Goal: Ask a question

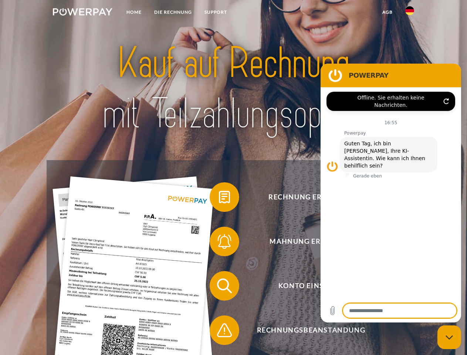
click at [82, 13] on img at bounding box center [83, 11] width 60 height 7
click at [410, 13] on img at bounding box center [409, 10] width 9 height 9
click at [387, 12] on link "agb" at bounding box center [387, 12] width 23 height 13
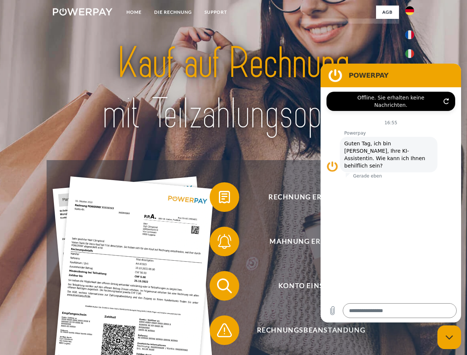
click at [219, 199] on span at bounding box center [213, 197] width 37 height 37
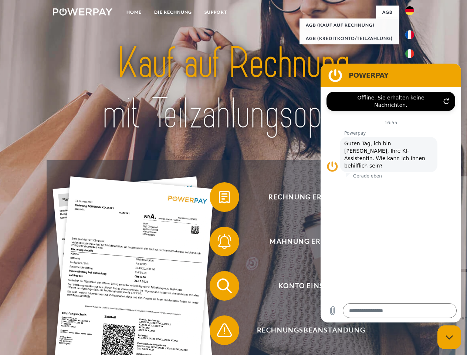
click at [219, 243] on span at bounding box center [213, 241] width 37 height 37
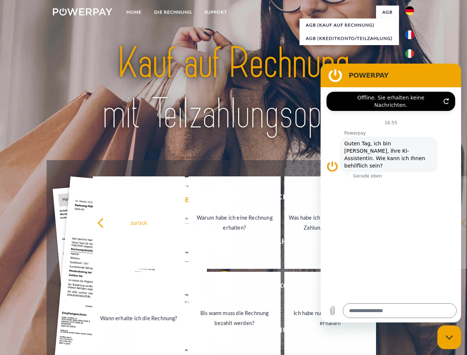
click at [219, 287] on link "Bis wann muss die Rechnung bezahlt werden?" at bounding box center [235, 318] width 92 height 92
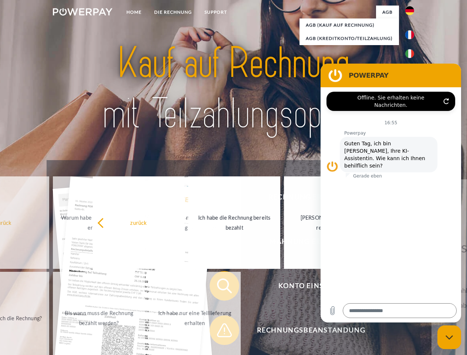
click at [219, 332] on span at bounding box center [213, 330] width 37 height 37
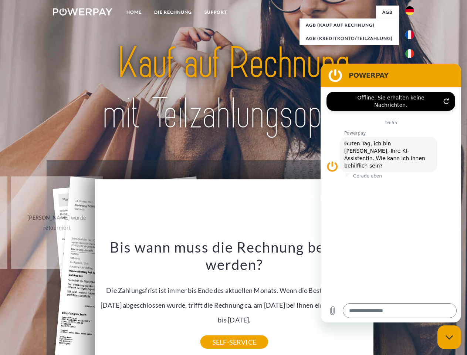
click at [449, 337] on icon "Messaging-Fenster schließen" at bounding box center [449, 337] width 8 height 5
type textarea "*"
